Goal: Information Seeking & Learning: Check status

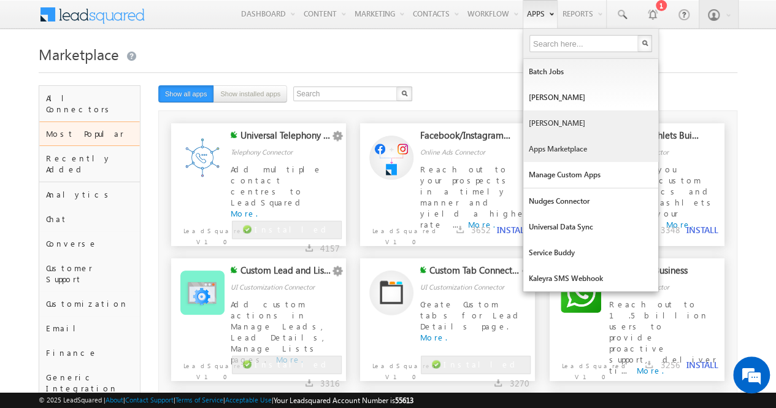
click at [543, 120] on link "[PERSON_NAME]" at bounding box center [590, 123] width 135 height 26
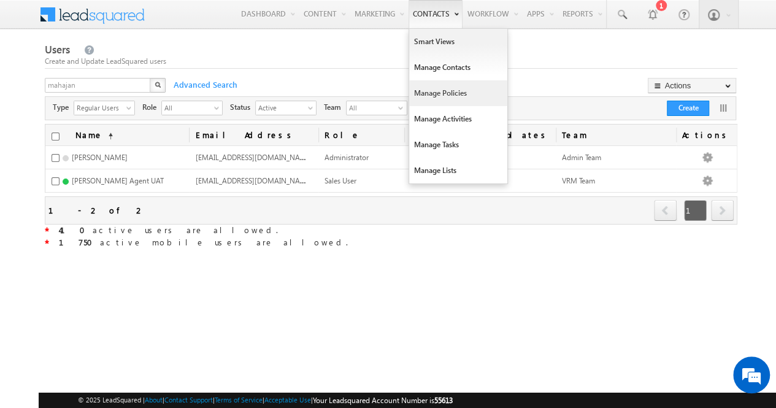
click at [434, 92] on link "Manage Policies" at bounding box center [458, 93] width 98 height 26
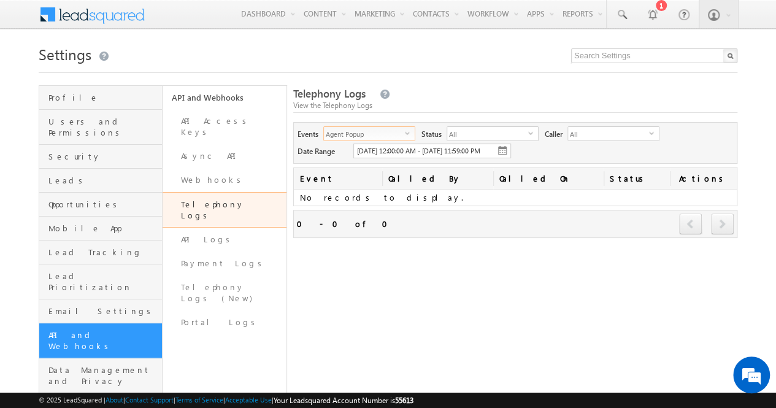
click at [402, 134] on span "Agent Popup" at bounding box center [364, 133] width 81 height 13
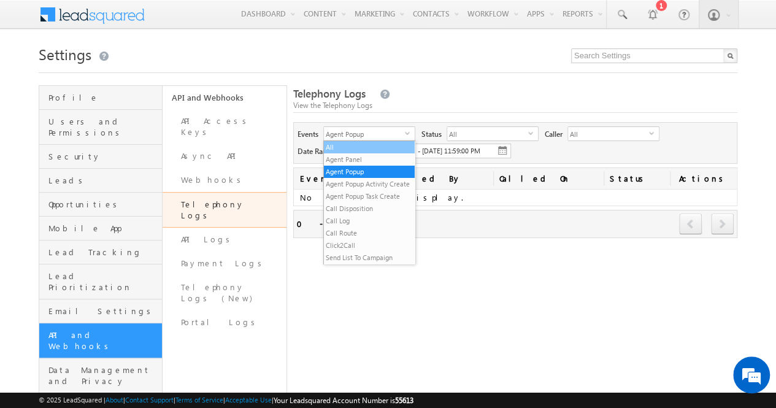
click at [375, 149] on li "All" at bounding box center [369, 147] width 91 height 12
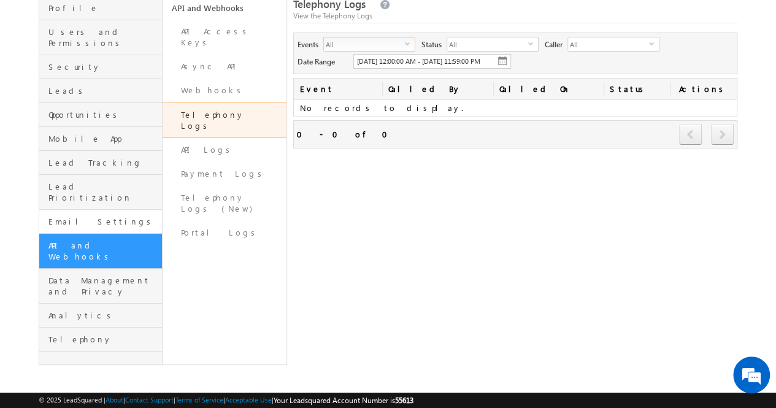
scroll to position [96, 0]
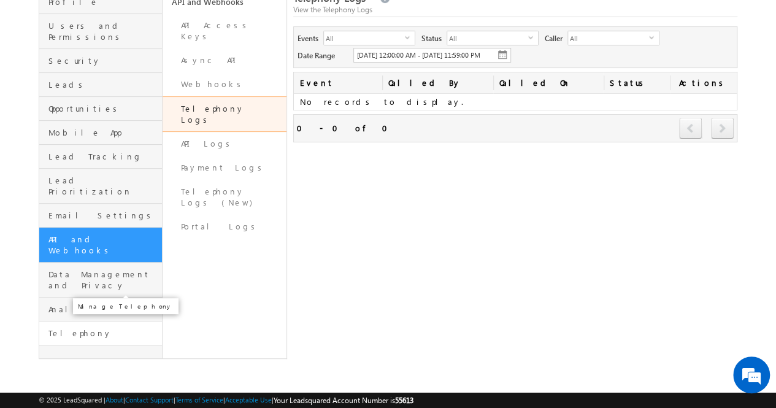
click at [86, 328] on span "Telephony" at bounding box center [103, 333] width 110 height 11
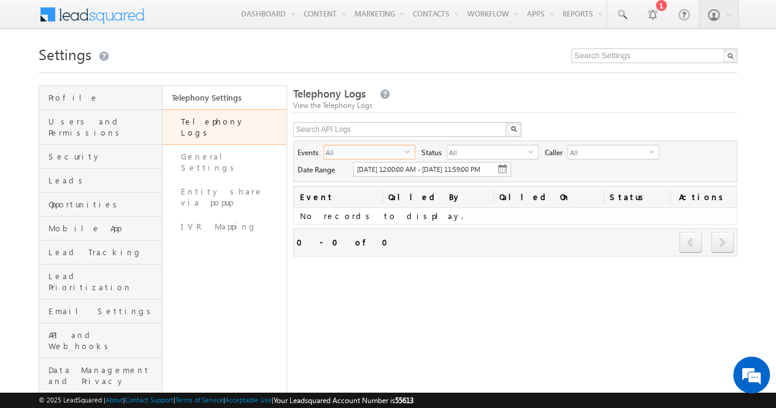
click at [409, 154] on span "select" at bounding box center [410, 155] width 10 height 21
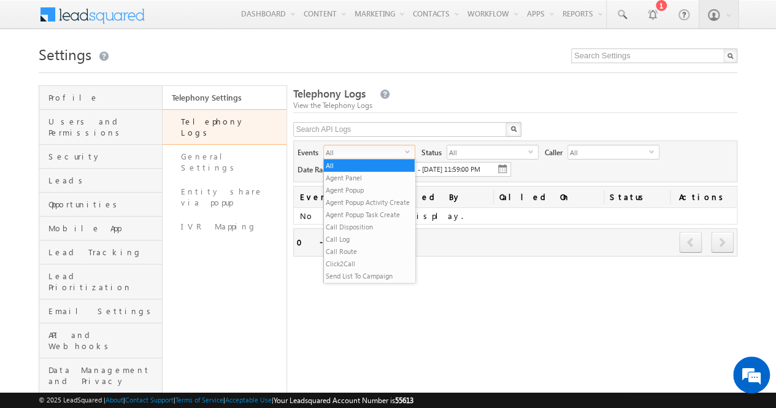
click at [409, 154] on span "select" at bounding box center [410, 155] width 10 height 21
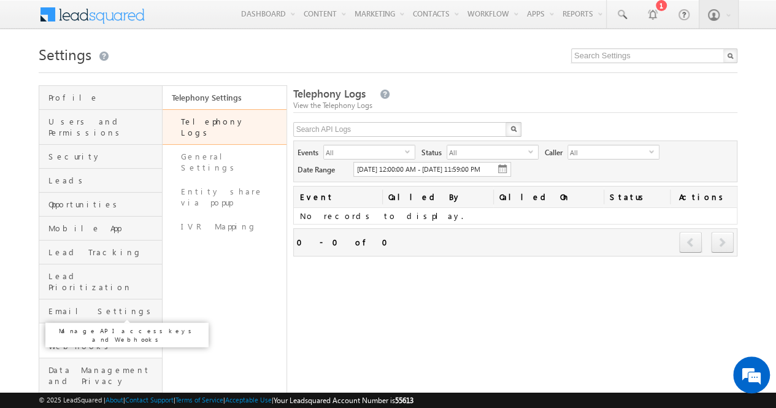
click at [107, 329] on span "API and Webhooks" at bounding box center [103, 340] width 110 height 22
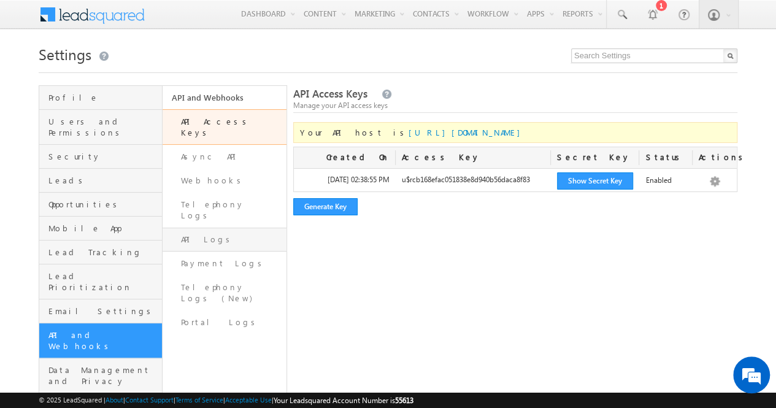
click at [234, 228] on link "API Logs" at bounding box center [224, 240] width 123 height 24
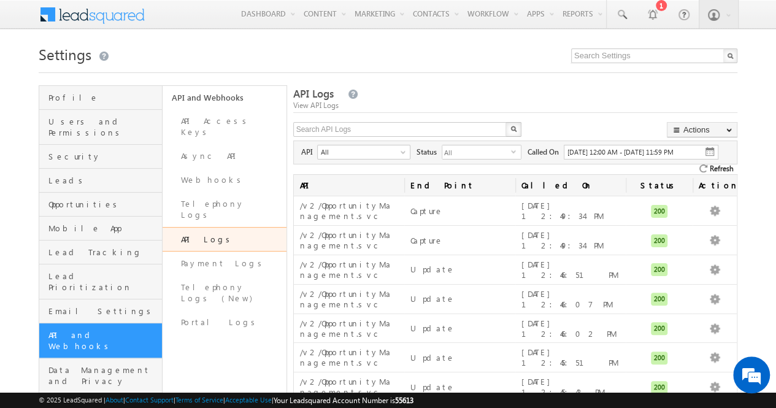
click at [399, 152] on div "All" at bounding box center [364, 151] width 92 height 13
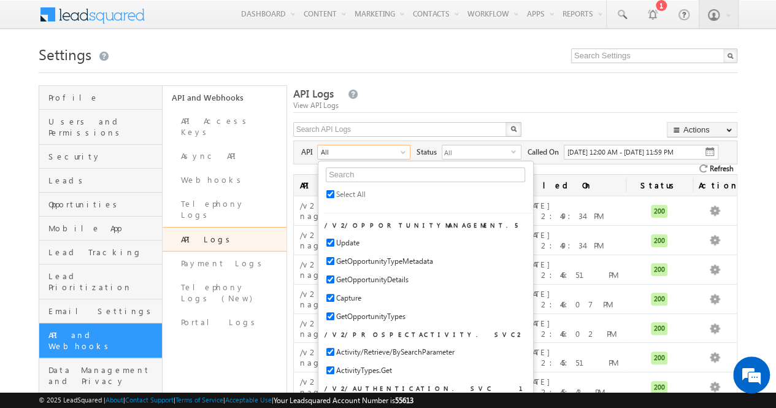
click at [399, 152] on div "All" at bounding box center [364, 151] width 92 height 13
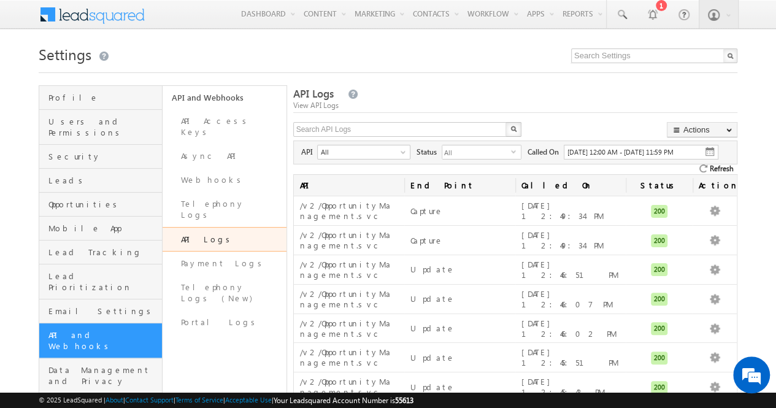
click at [401, 151] on div at bounding box center [404, 153] width 6 height 6
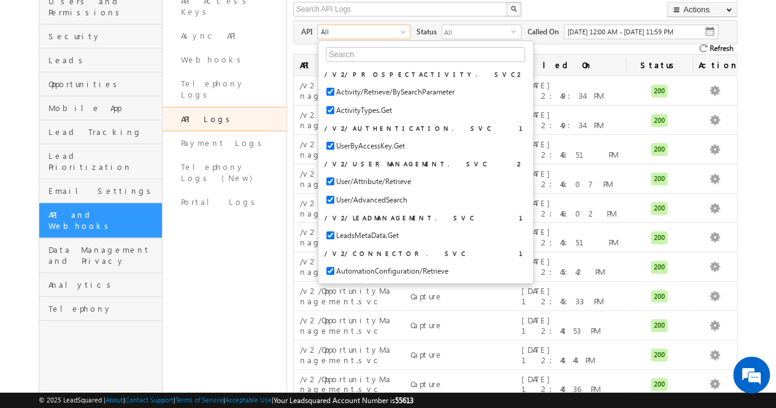
scroll to position [123, 0]
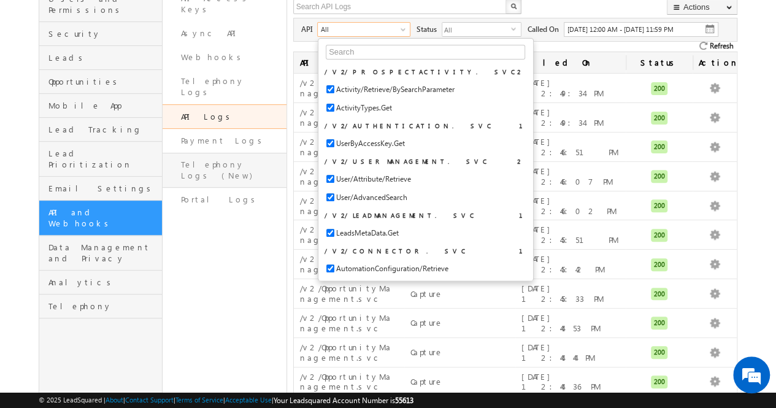
click at [243, 153] on link "Telephony Logs (New)" at bounding box center [224, 170] width 123 height 35
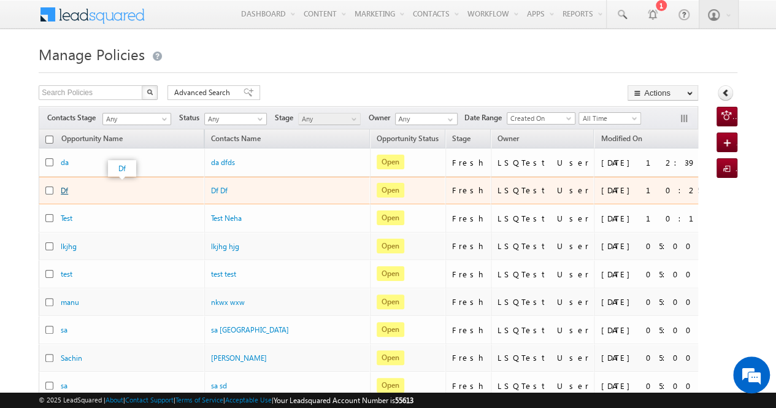
click at [67, 186] on link "Df" at bounding box center [64, 190] width 7 height 9
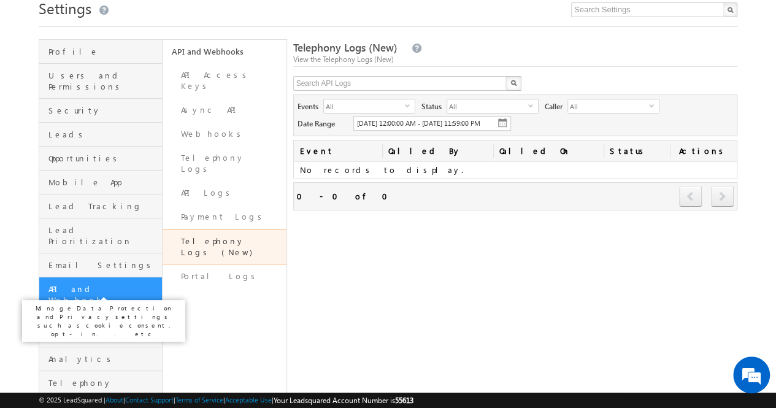
scroll to position [50, 0]
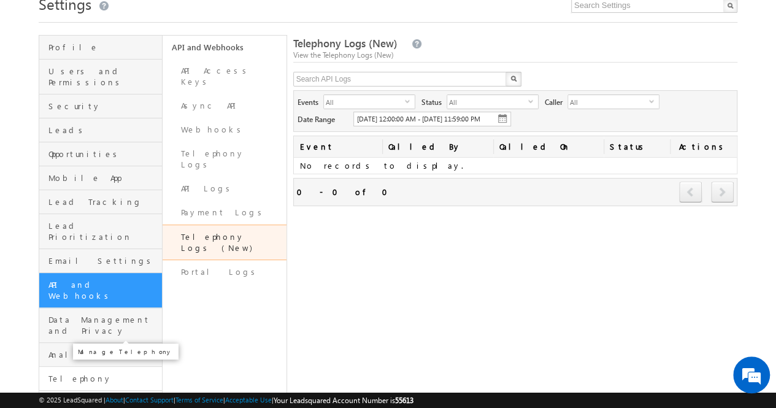
click at [83, 373] on span "Telephony" at bounding box center [103, 378] width 110 height 11
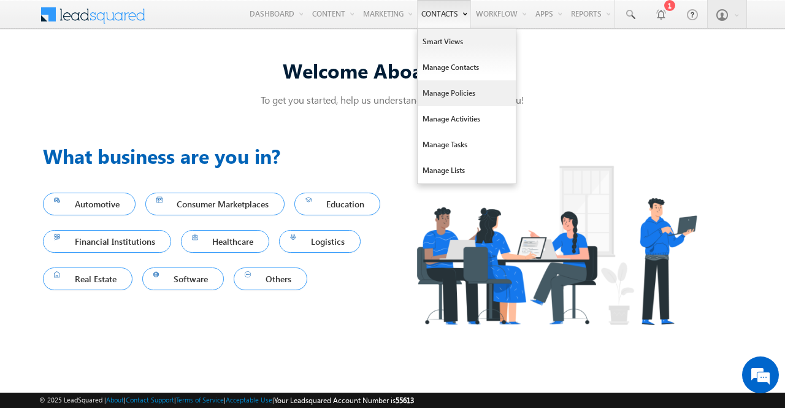
click at [453, 90] on link "Manage Policies" at bounding box center [467, 93] width 98 height 26
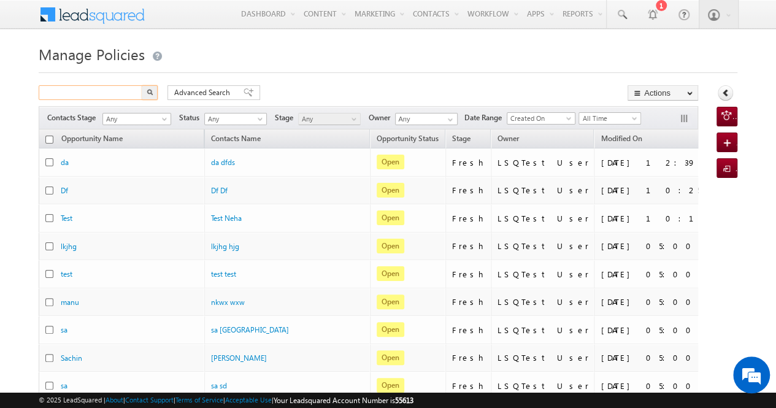
click at [126, 95] on input "text" at bounding box center [91, 92] width 105 height 15
type input "bapuso"
click at [154, 94] on button "button" at bounding box center [150, 92] width 16 height 15
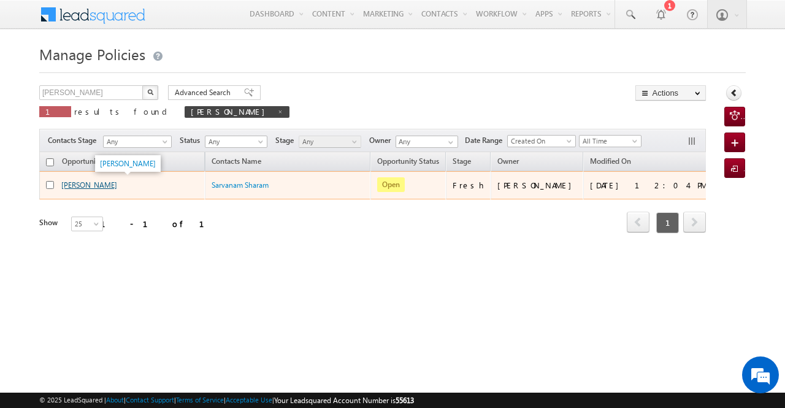
click at [73, 186] on link "Bapuso Pawar" at bounding box center [89, 184] width 56 height 9
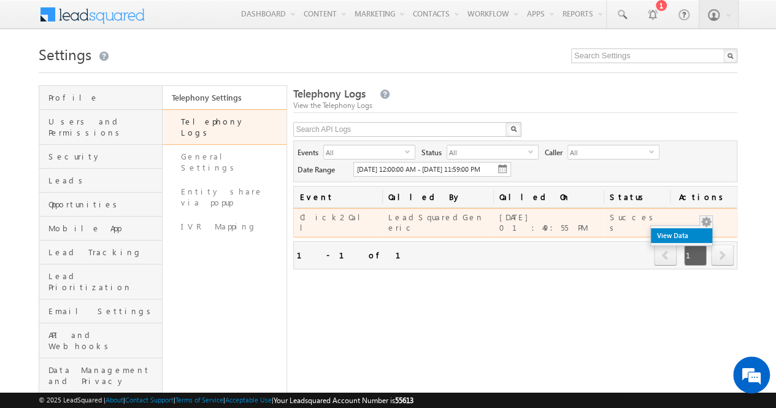
click at [694, 243] on link "View Data" at bounding box center [681, 235] width 61 height 15
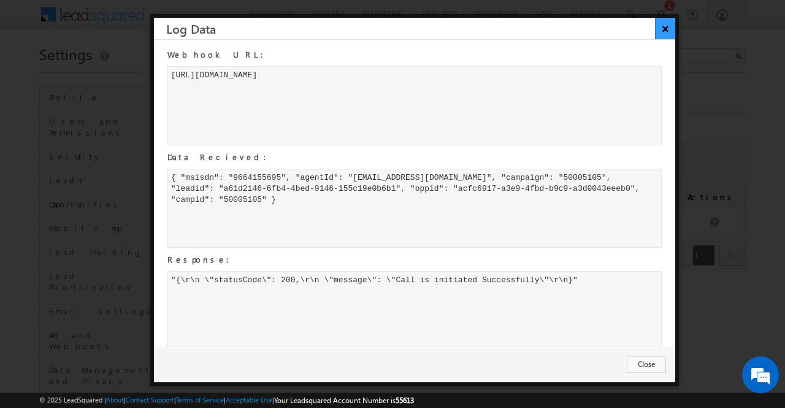
click at [664, 31] on button "×" at bounding box center [665, 28] width 20 height 21
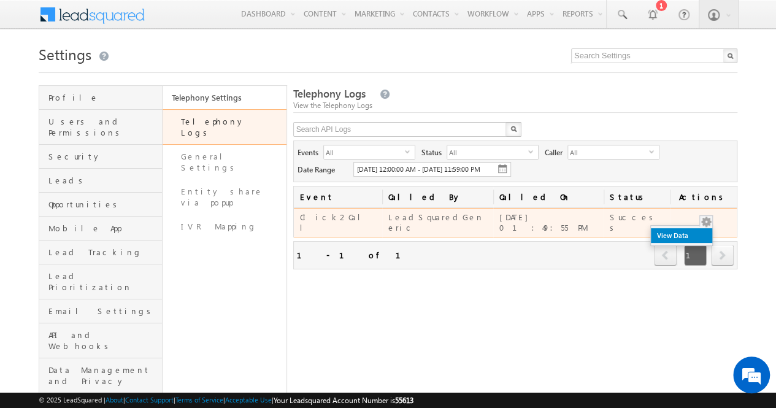
click at [699, 240] on link "View Data" at bounding box center [681, 235] width 61 height 15
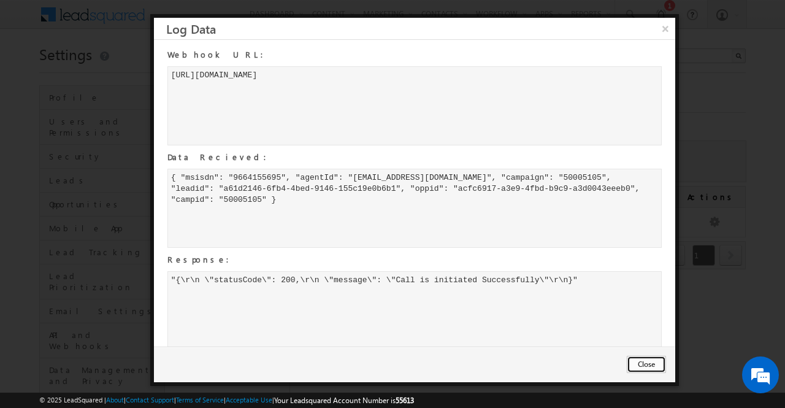
click at [651, 363] on button "Close" at bounding box center [646, 364] width 39 height 17
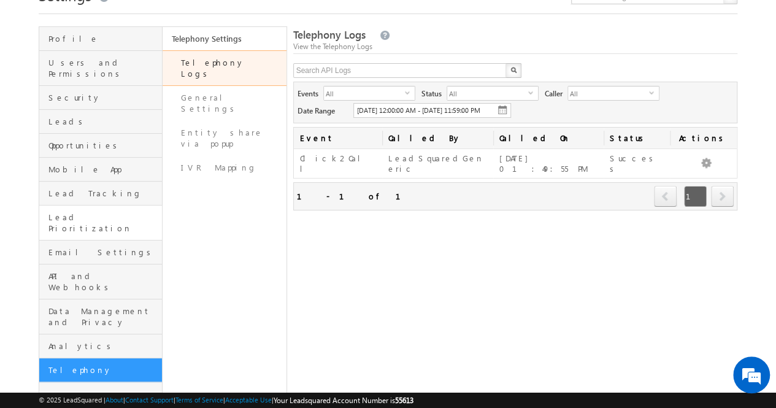
scroll to position [83, 0]
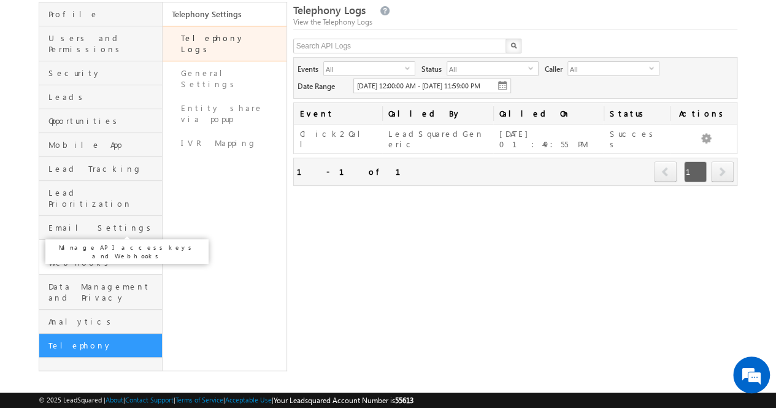
click at [109, 246] on span "API and Webhooks" at bounding box center [103, 257] width 110 height 22
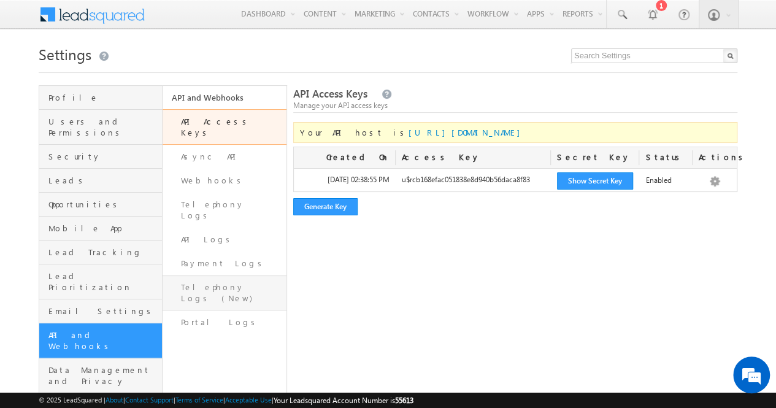
click at [231, 275] on link "Telephony Logs (New)" at bounding box center [224, 292] width 123 height 35
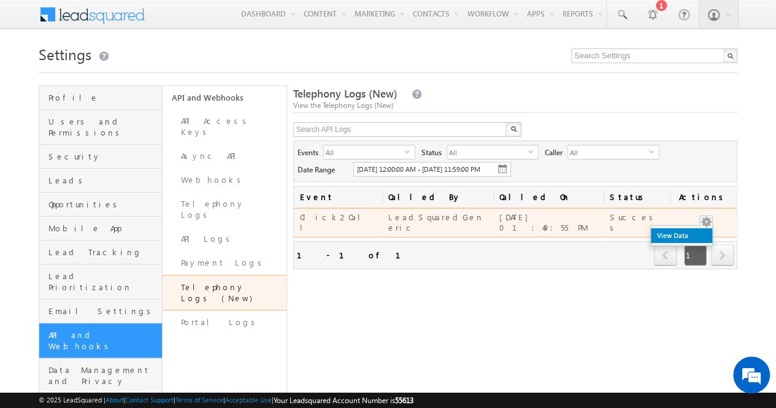
click at [694, 241] on link "View Data" at bounding box center [681, 235] width 61 height 15
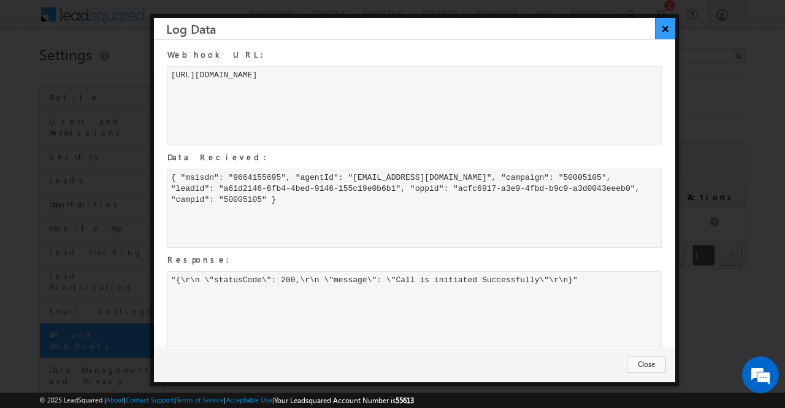
click at [664, 20] on button "×" at bounding box center [665, 28] width 20 height 21
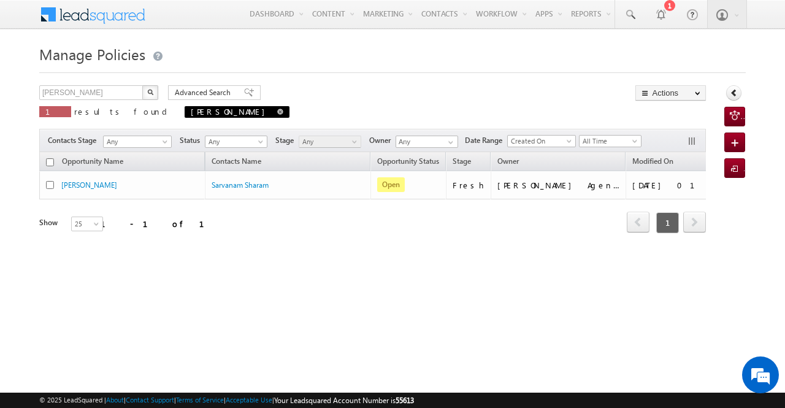
click at [277, 113] on span at bounding box center [280, 112] width 6 height 6
type input "Search Policies"
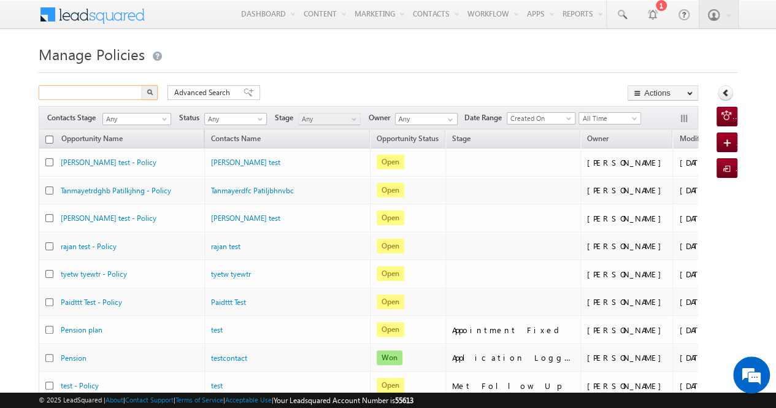
click at [124, 94] on input "text" at bounding box center [91, 92] width 105 height 15
type input "8820219805"
click at [142, 85] on button "button" at bounding box center [150, 92] width 16 height 15
click at [149, 90] on img "button" at bounding box center [150, 92] width 6 height 6
